Goal: Book appointment/travel/reservation

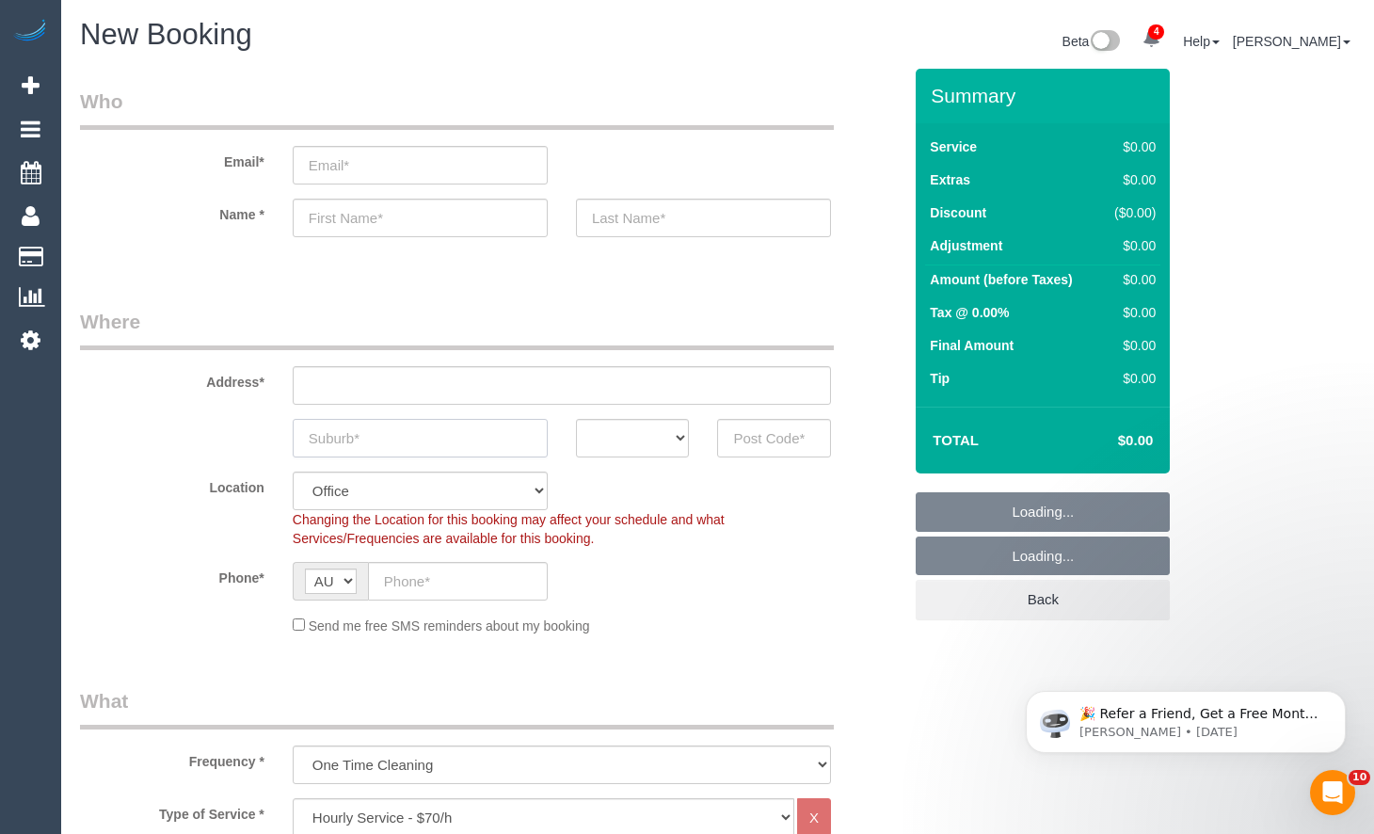
click at [411, 443] on input "text" at bounding box center [420, 438] width 255 height 39
paste input "Moonee Ponds"
type input "Moonee Ponds"
select select "object:3006"
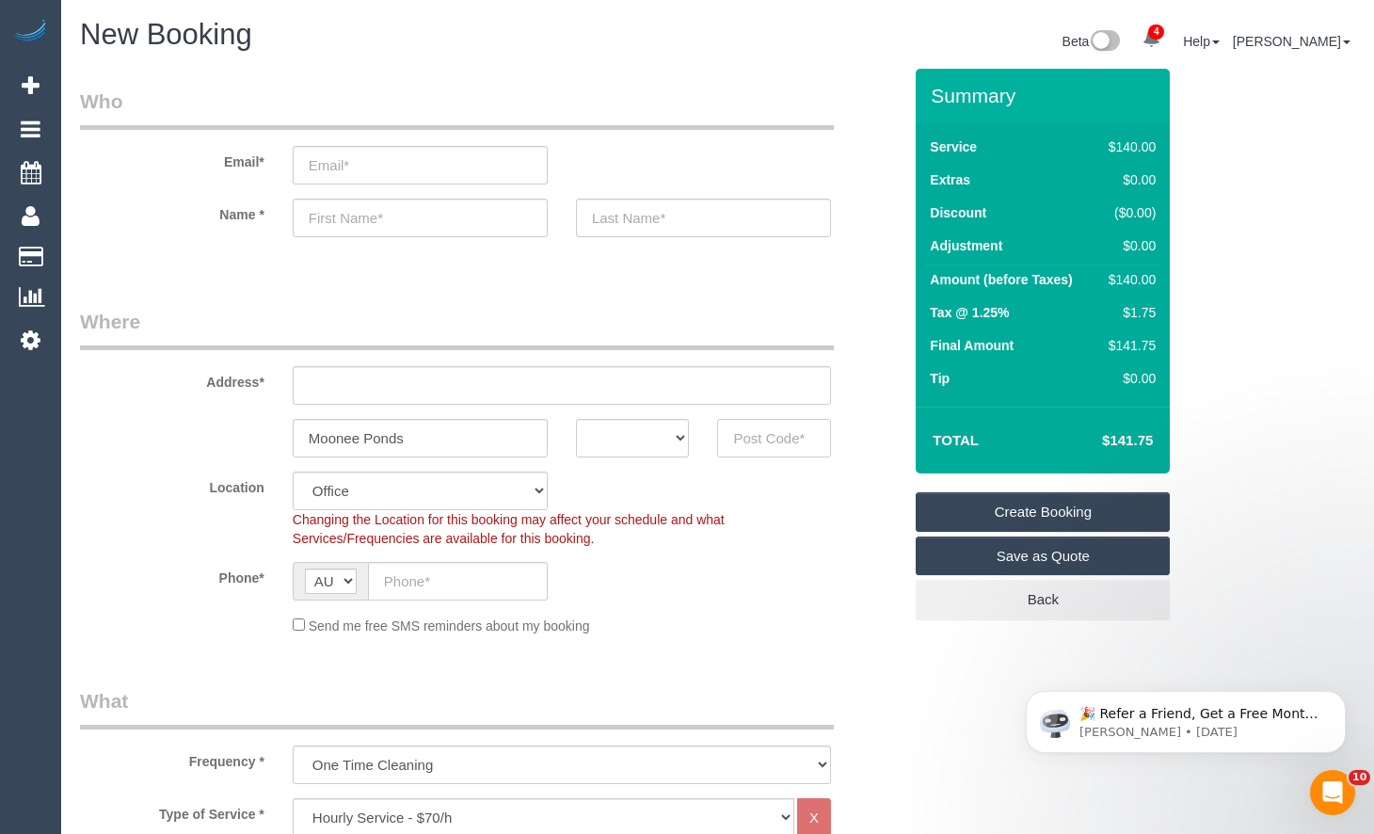
drag, startPoint x: 753, startPoint y: 435, endPoint x: 786, endPoint y: 427, distance: 33.8
click at [771, 424] on input "text" at bounding box center [774, 438] width 114 height 39
type input "3039"
drag, startPoint x: 637, startPoint y: 443, endPoint x: 642, endPoint y: 457, distance: 14.0
click at [637, 444] on select "ACT [GEOGRAPHIC_DATA] NT [GEOGRAPHIC_DATA] SA TAS [GEOGRAPHIC_DATA] [GEOGRAPHIC…" at bounding box center [633, 438] width 114 height 39
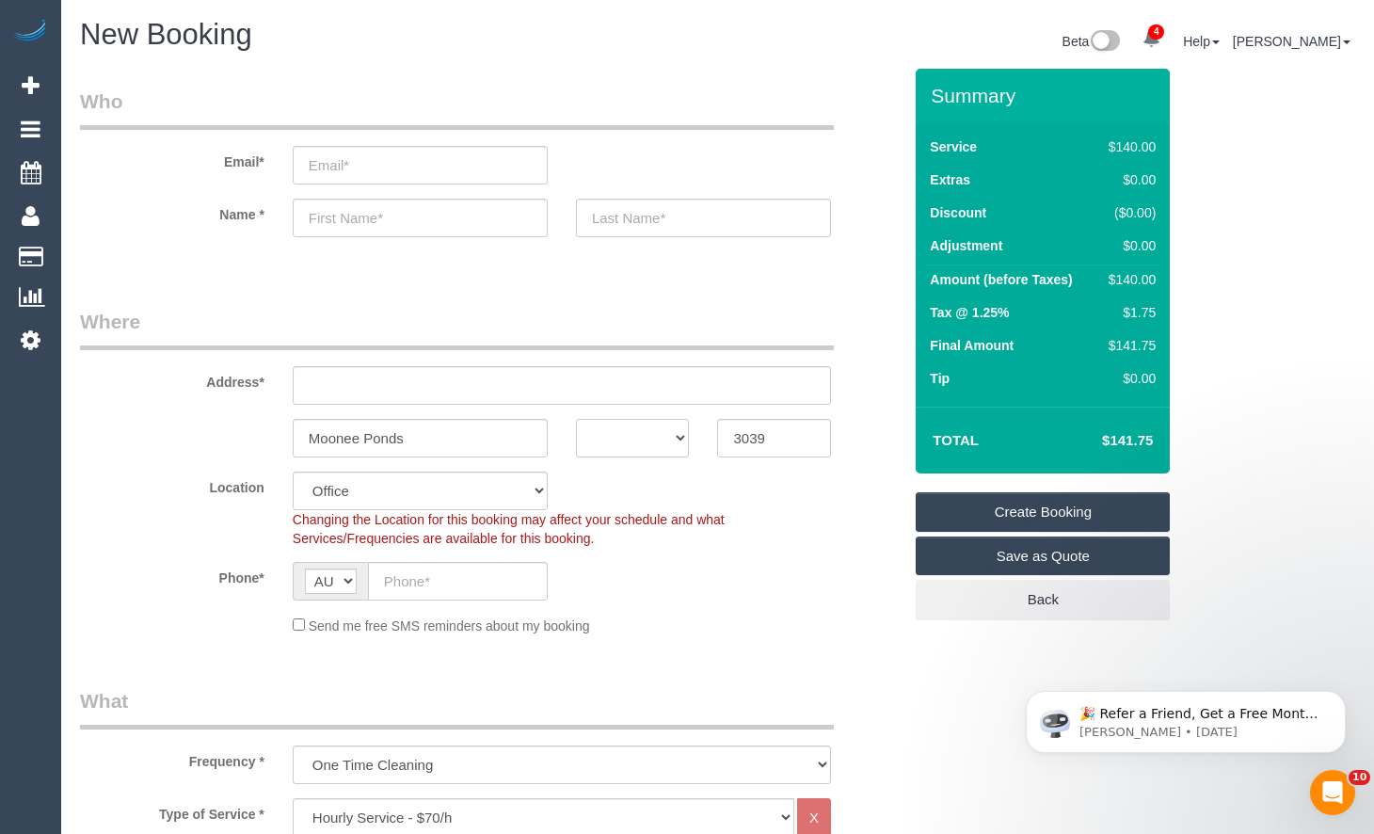
select select "VIC"
click at [576, 419] on select "ACT [GEOGRAPHIC_DATA] NT [GEOGRAPHIC_DATA] SA TAS [GEOGRAPHIC_DATA] [GEOGRAPHIC…" at bounding box center [633, 438] width 114 height 39
click at [606, 377] on input "text" at bounding box center [562, 385] width 538 height 39
type input "1"
select select "59"
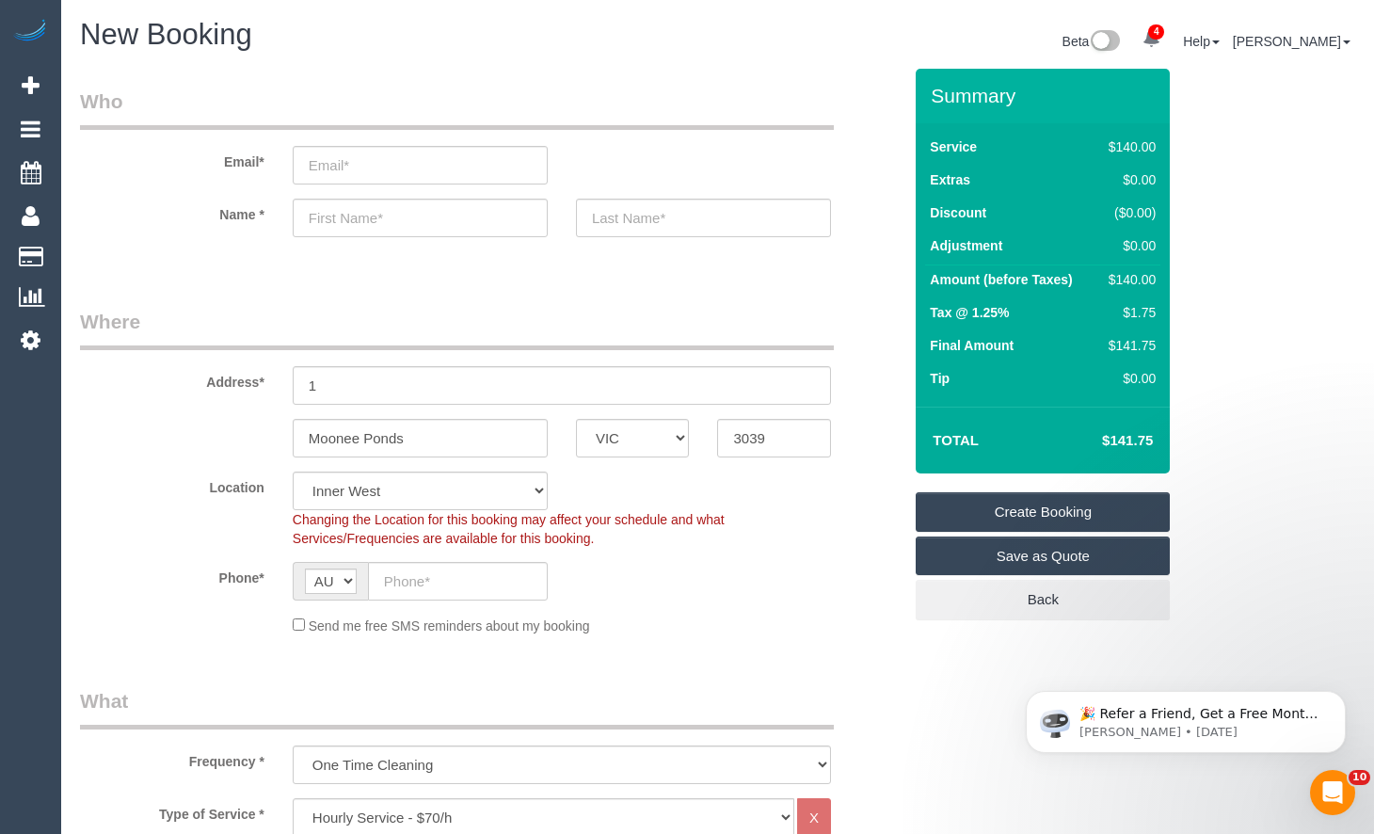
select select "object:3011"
click at [407, 599] on input "text" at bounding box center [458, 581] width 180 height 39
paste input "0429 964 674"
type input "0429 964 674"
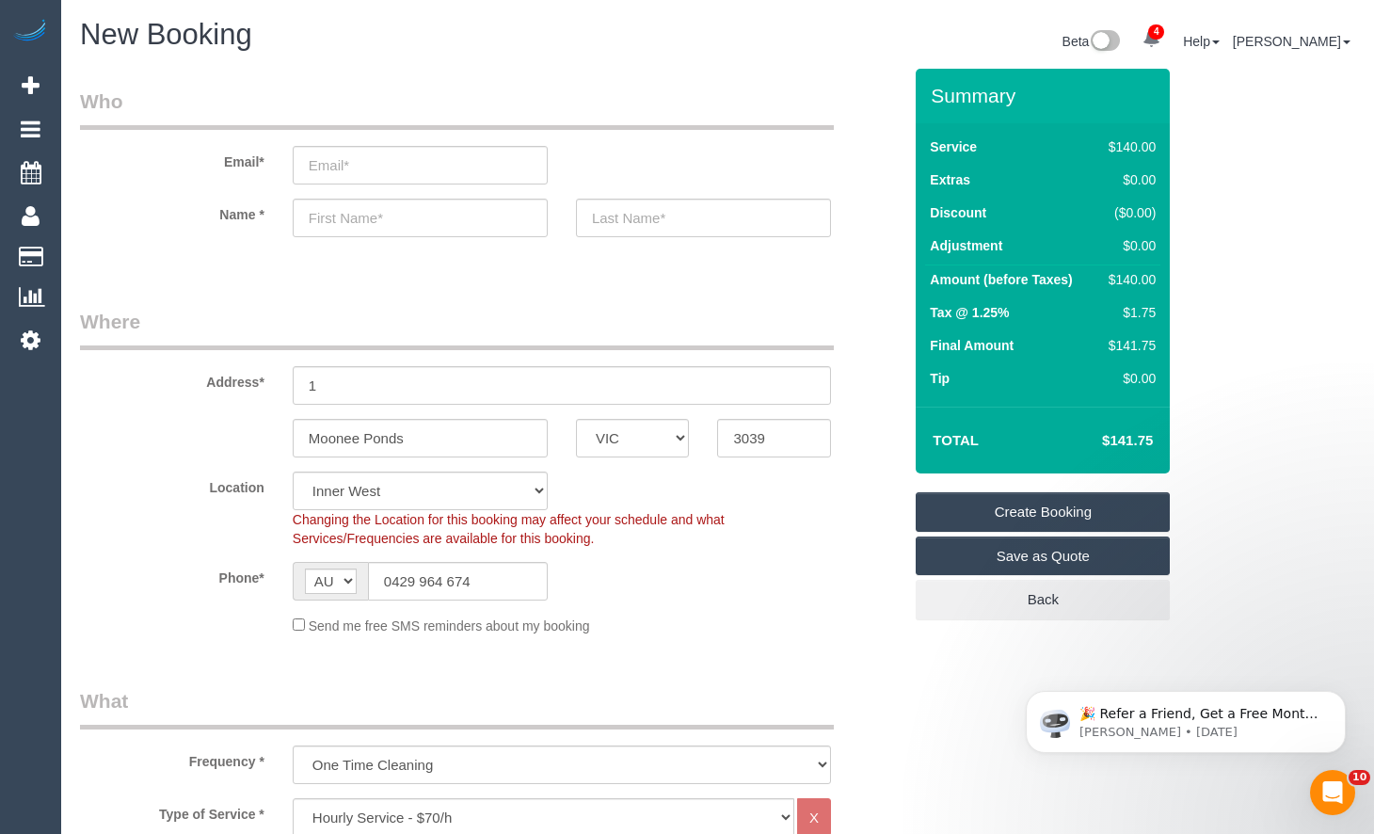
click at [478, 311] on legend "Where" at bounding box center [457, 329] width 754 height 42
drag, startPoint x: 1355, startPoint y: 254, endPoint x: 1268, endPoint y: 252, distance: 86.6
drag, startPoint x: 388, startPoint y: 198, endPoint x: 398, endPoint y: 212, distance: 17.5
click at [388, 199] on input "text" at bounding box center [420, 218] width 255 height 39
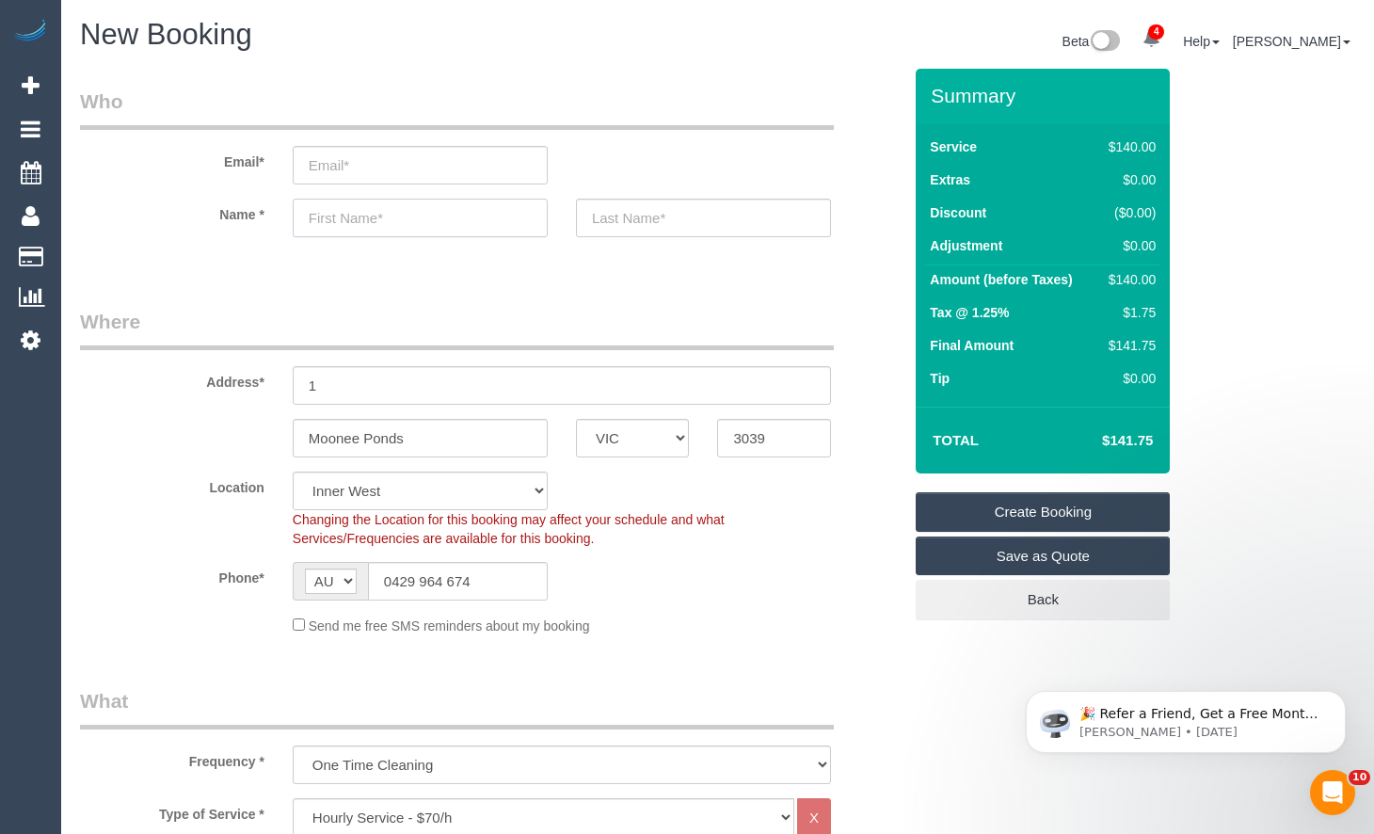
paste input "[PERSON_NAME]"
type input "[PERSON_NAME]"
drag, startPoint x: 1343, startPoint y: 243, endPoint x: 1253, endPoint y: 253, distance: 91.0
click at [641, 230] on input "text" at bounding box center [703, 218] width 255 height 39
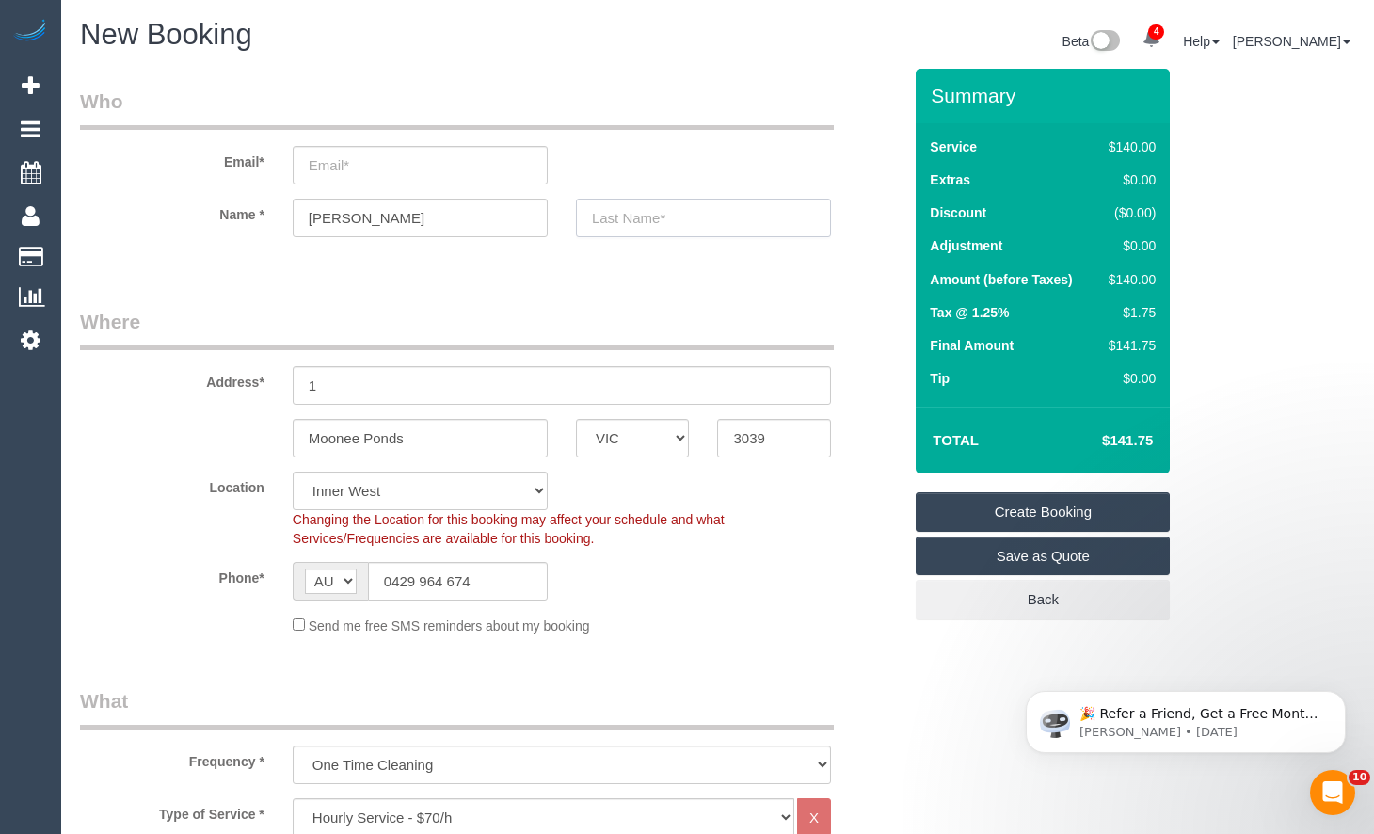
paste input "Roussos"
type input "Roussos"
drag, startPoint x: 1352, startPoint y: 290, endPoint x: 972, endPoint y: 281, distance: 379.5
click at [416, 168] on input "email" at bounding box center [420, 165] width 255 height 39
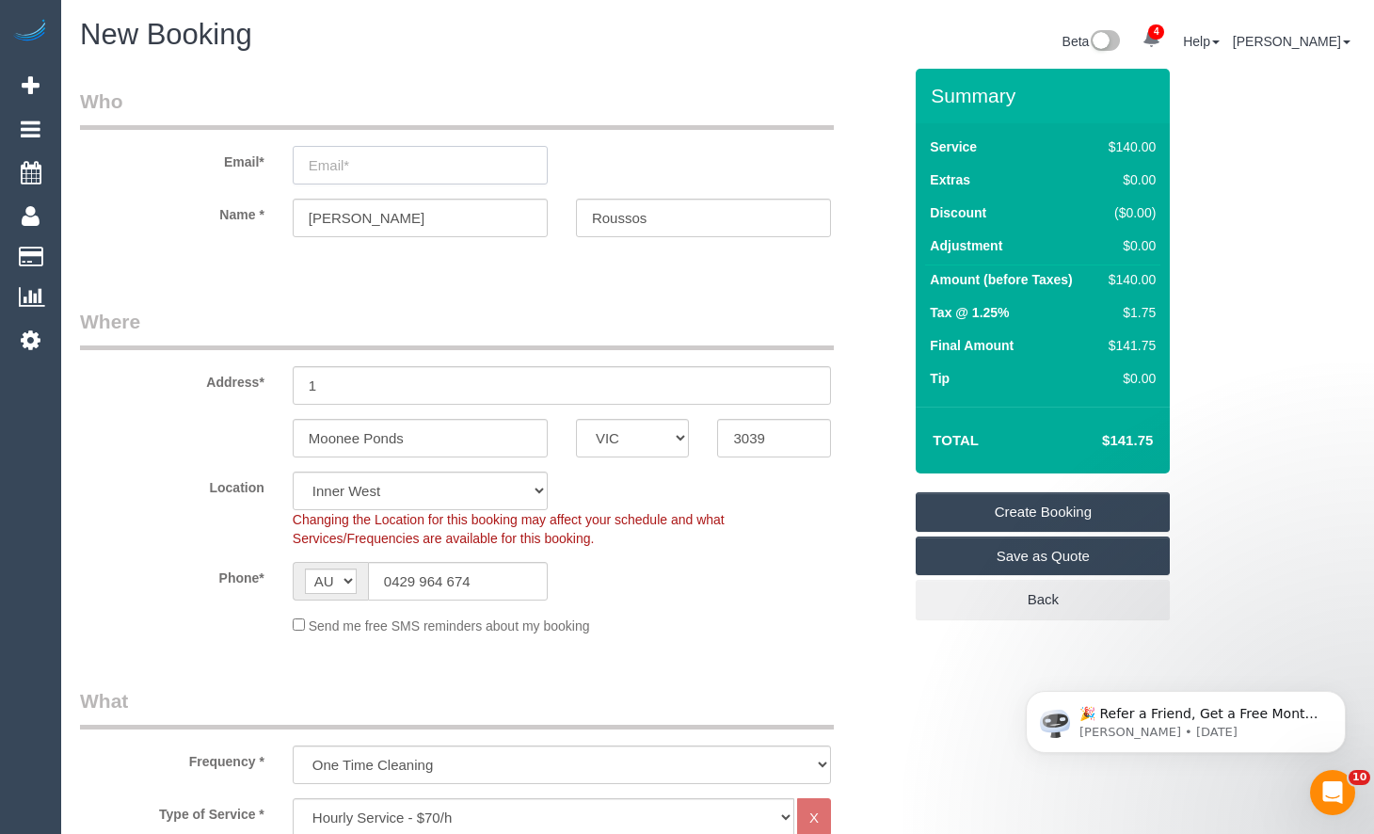
paste input "[PERSON_NAME][EMAIL_ADDRESS][DOMAIN_NAME]"
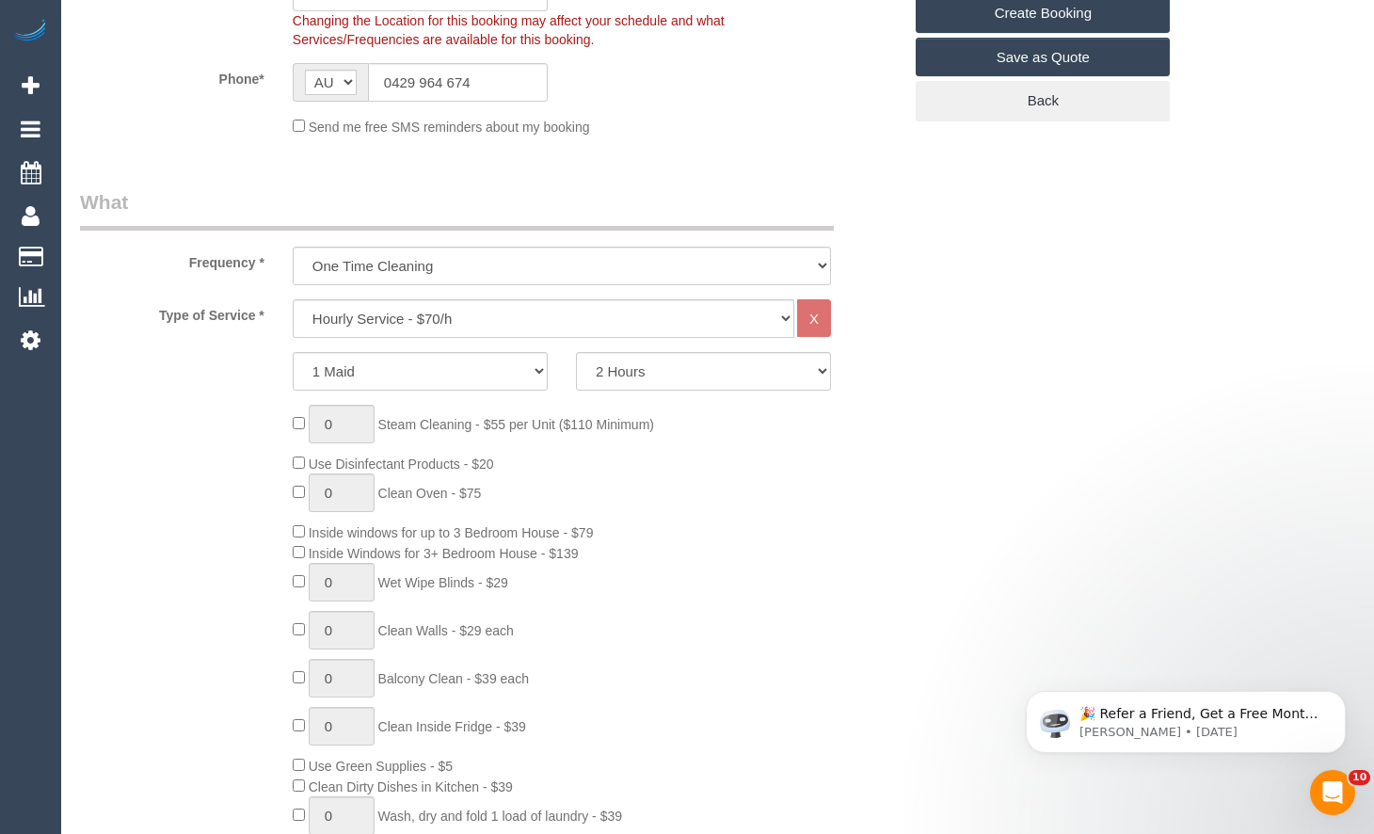
scroll to position [565, 0]
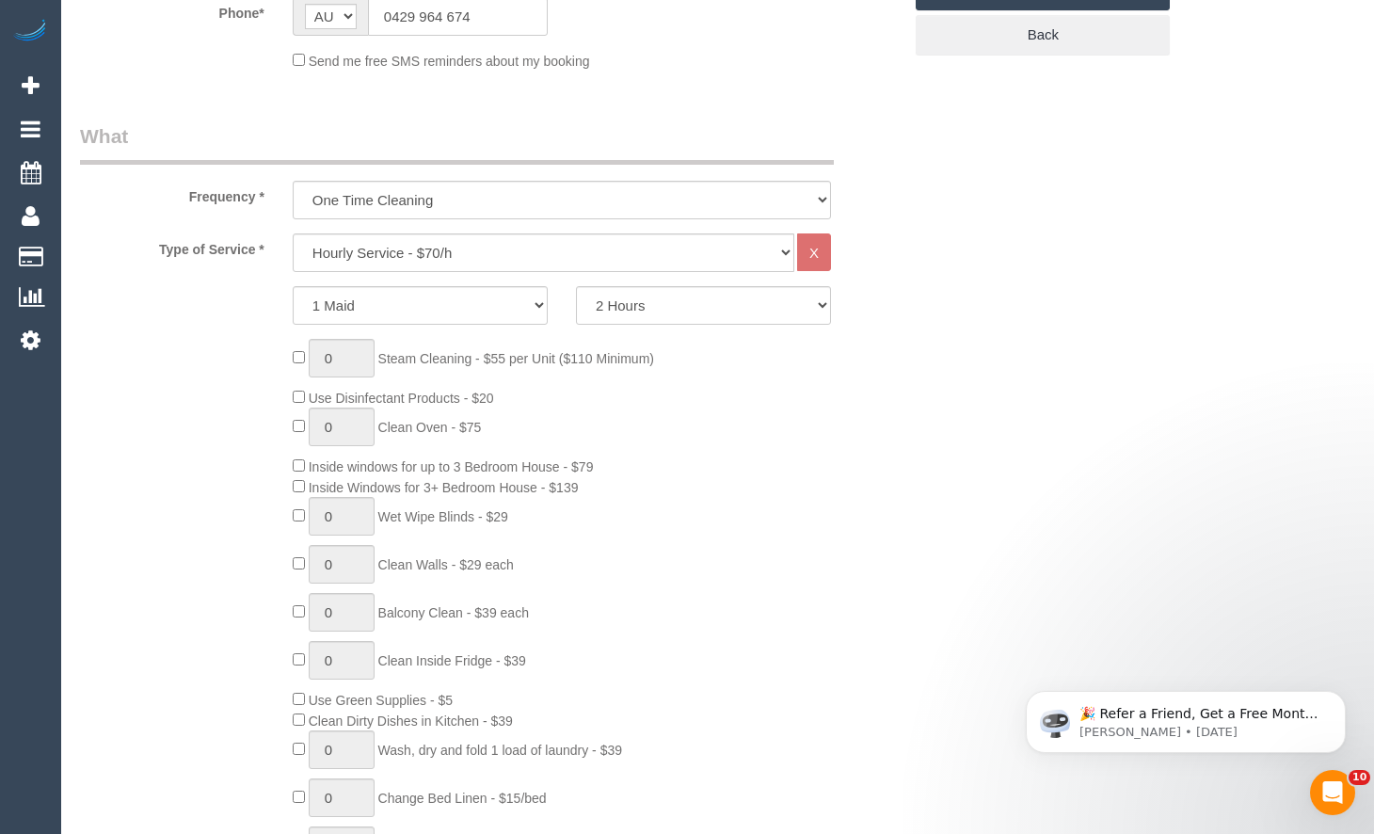
type input "[PERSON_NAME][EMAIL_ADDRESS][DOMAIN_NAME]"
drag, startPoint x: 631, startPoint y: 304, endPoint x: 650, endPoint y: 314, distance: 22.3
click at [632, 304] on select "2 Hours 2.5 Hours 3 Hours 3.5 Hours 4 Hours 4.5 Hours 5 Hours 5.5 Hours 6 Hours…" at bounding box center [703, 305] width 255 height 39
select select "180"
click at [576, 286] on select "2 Hours 2.5 Hours 3 Hours 3.5 Hours 4 Hours 4.5 Hours 5 Hours 5.5 Hours 6 Hours…" at bounding box center [703, 305] width 255 height 39
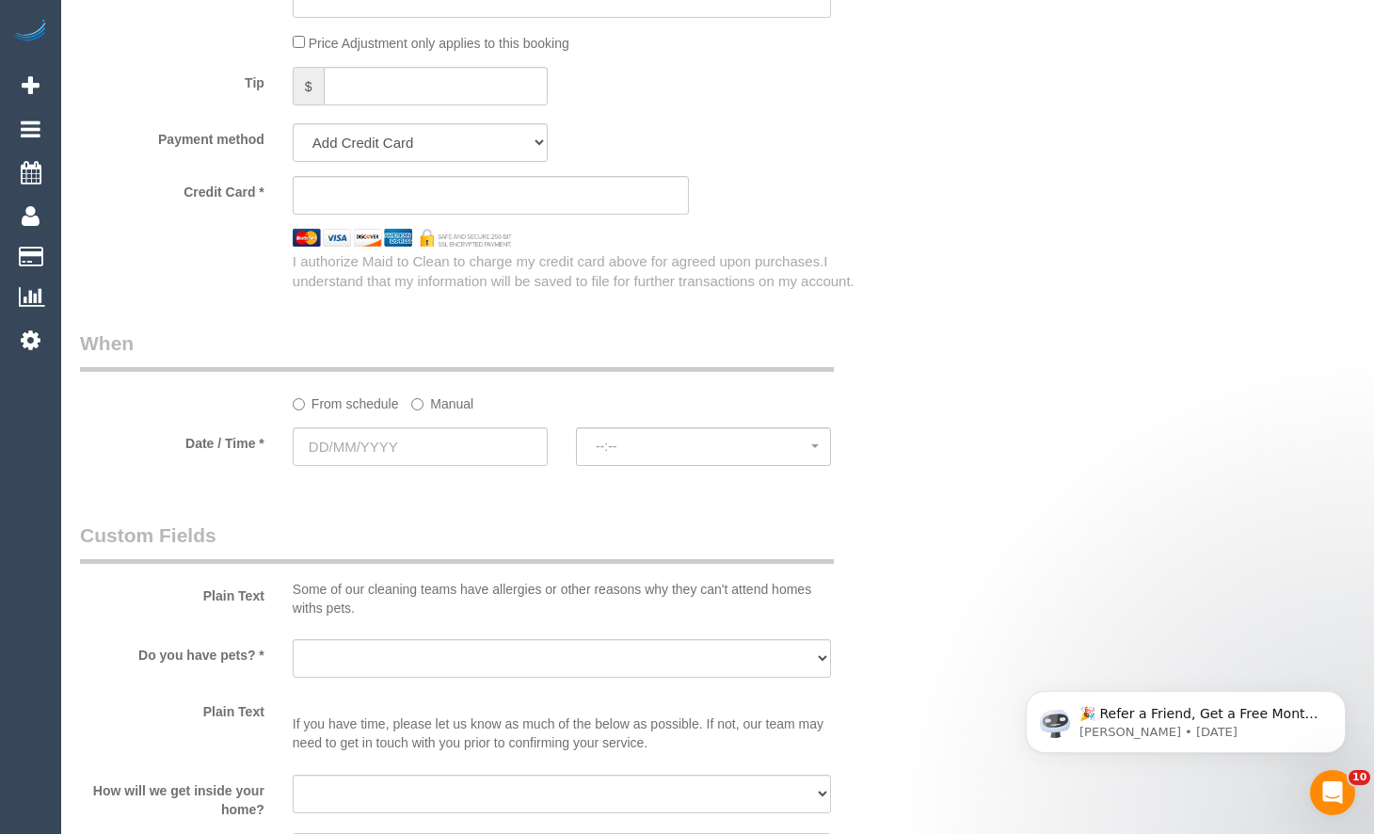
scroll to position [1883, 0]
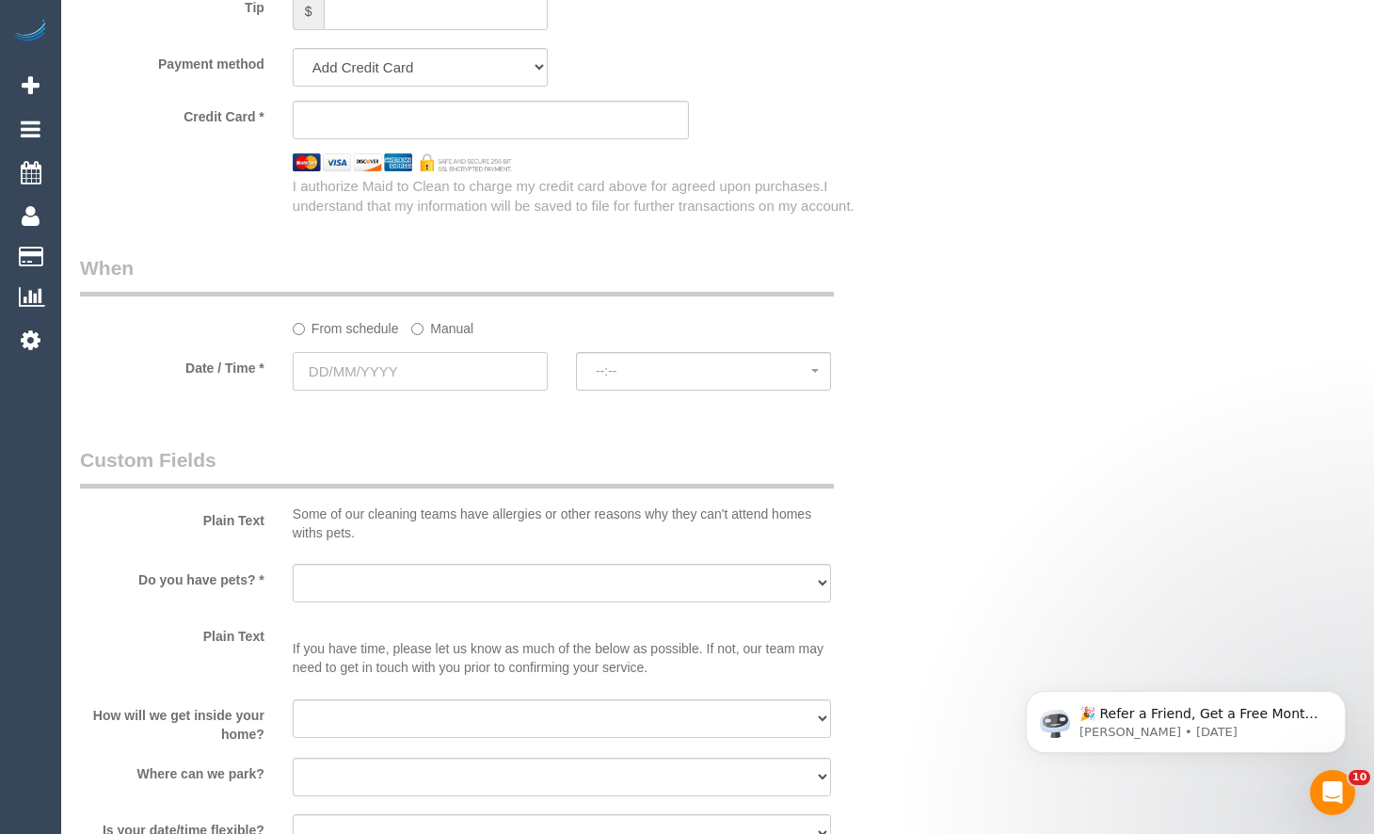
click at [470, 366] on input "text" at bounding box center [420, 371] width 255 height 39
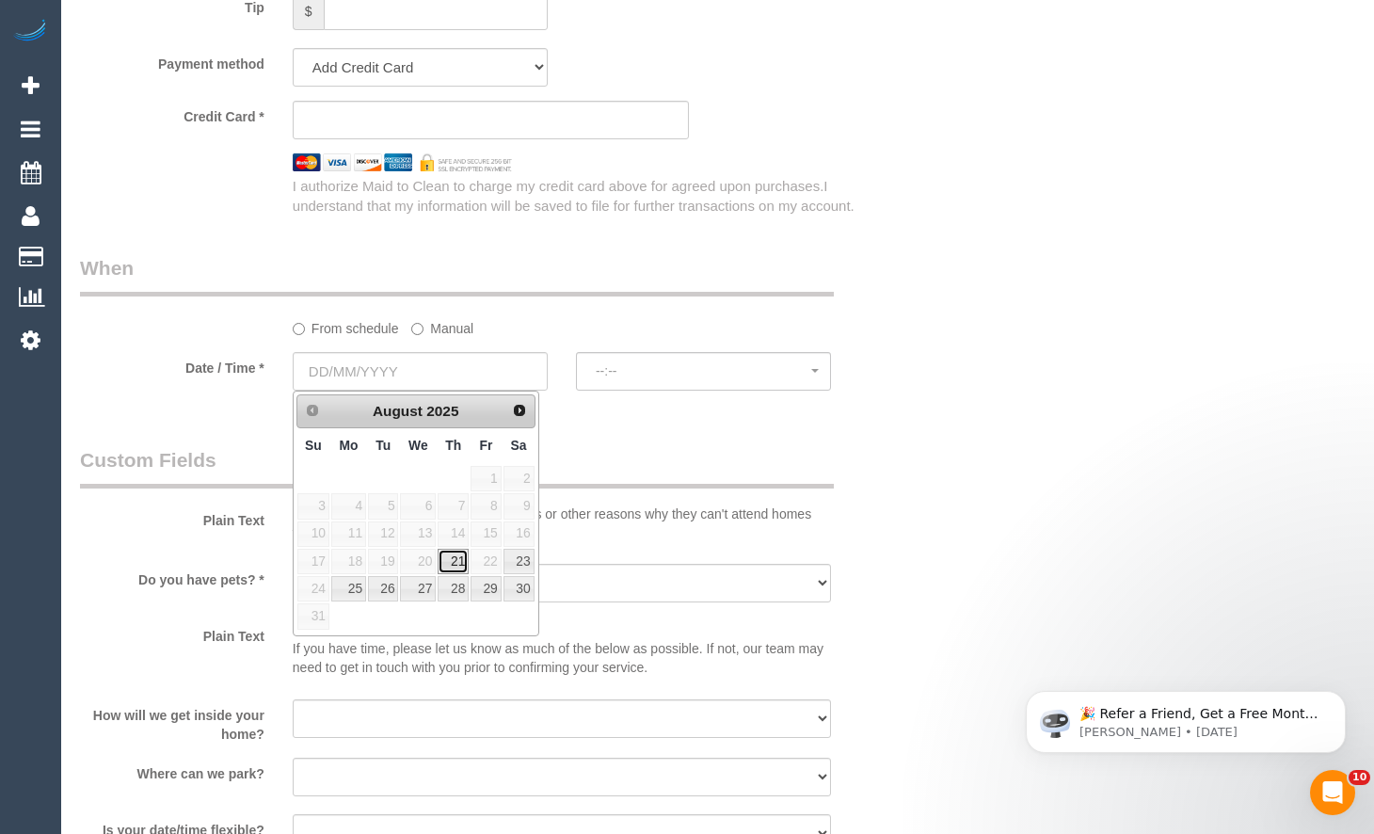
click at [456, 568] on link "21" at bounding box center [453, 561] width 31 height 25
type input "[DATE]"
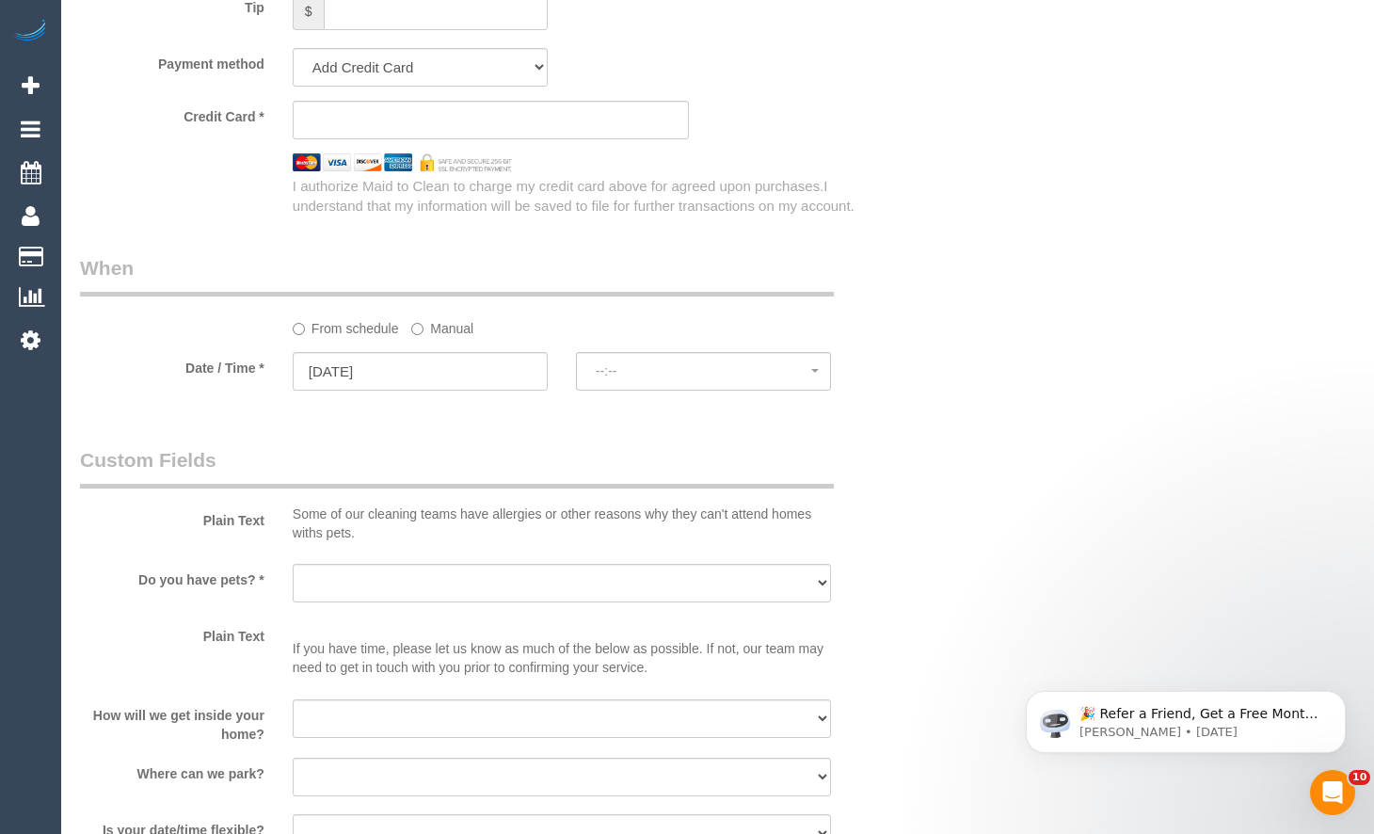
click at [700, 349] on sui-booking-spot "From schedule Manual Date / Time * [DATE] --:-- --:--" at bounding box center [491, 324] width 822 height 140
select select "spot1"
drag, startPoint x: 703, startPoint y: 373, endPoint x: 713, endPoint y: 376, distance: 9.8
click at [704, 373] on span "07:00 - 08:00" at bounding box center [704, 370] width 216 height 15
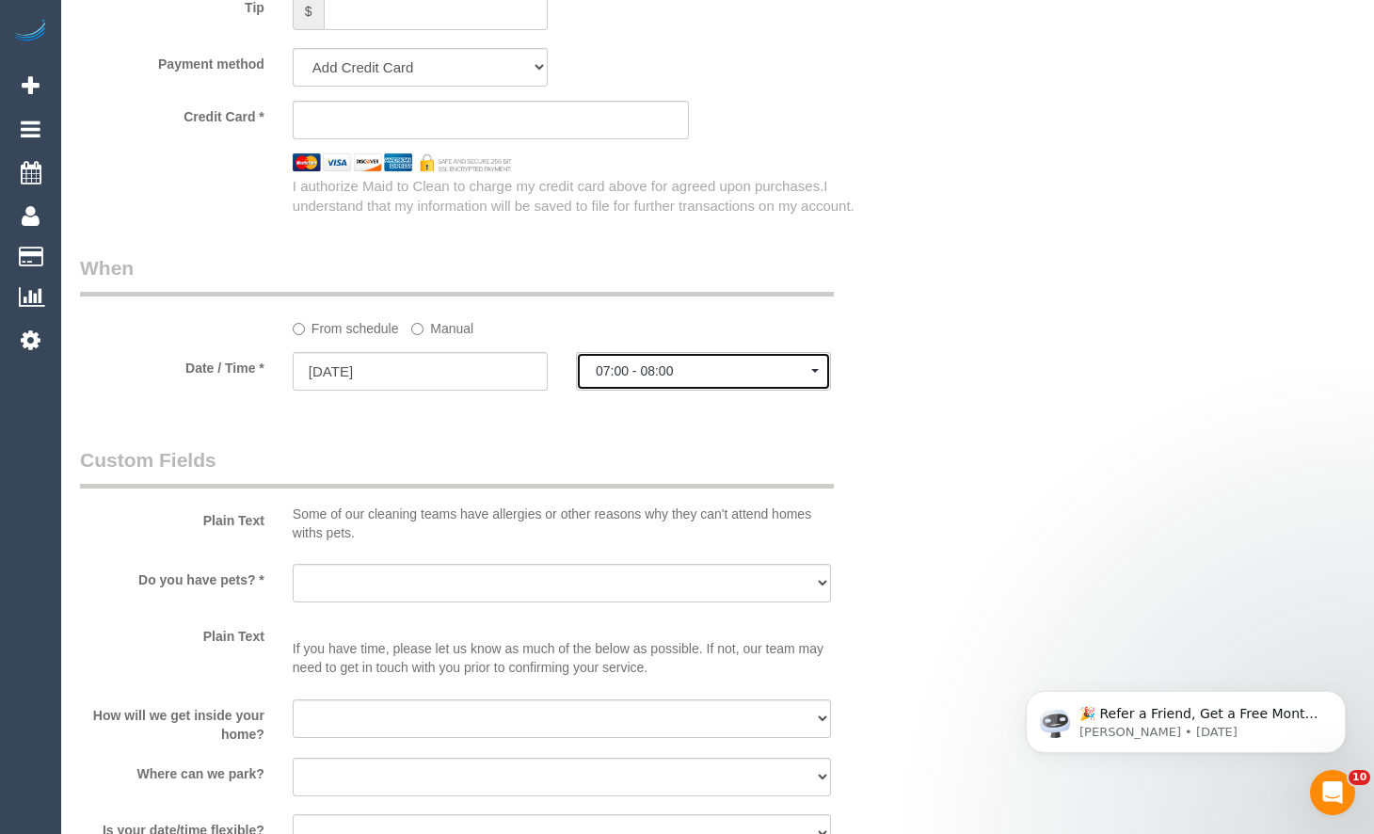
click at [723, 374] on span "07:00 - 08:00" at bounding box center [704, 370] width 216 height 15
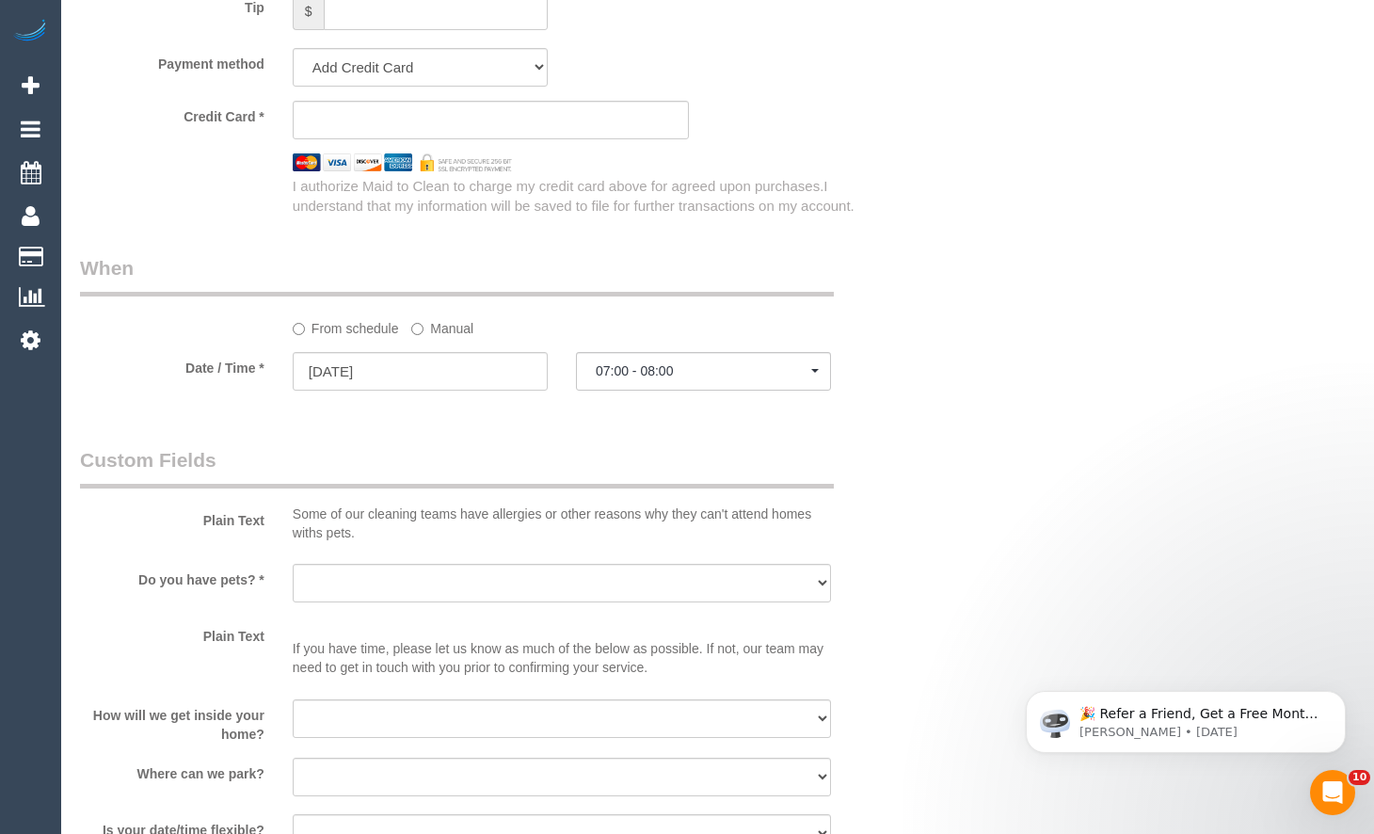
drag, startPoint x: 1365, startPoint y: 263, endPoint x: 1305, endPoint y: 262, distance: 60.3
